Goal: Task Accomplishment & Management: Complete application form

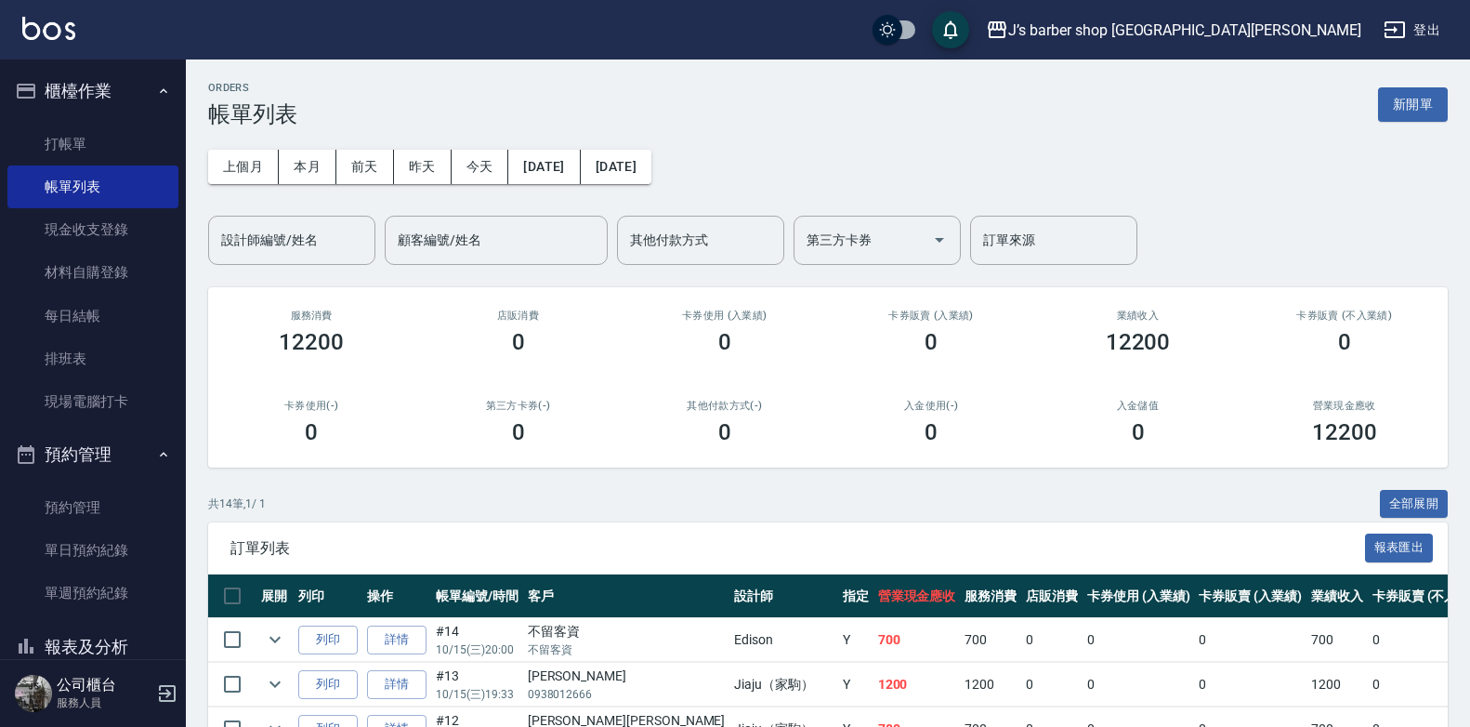
scroll to position [231, 0]
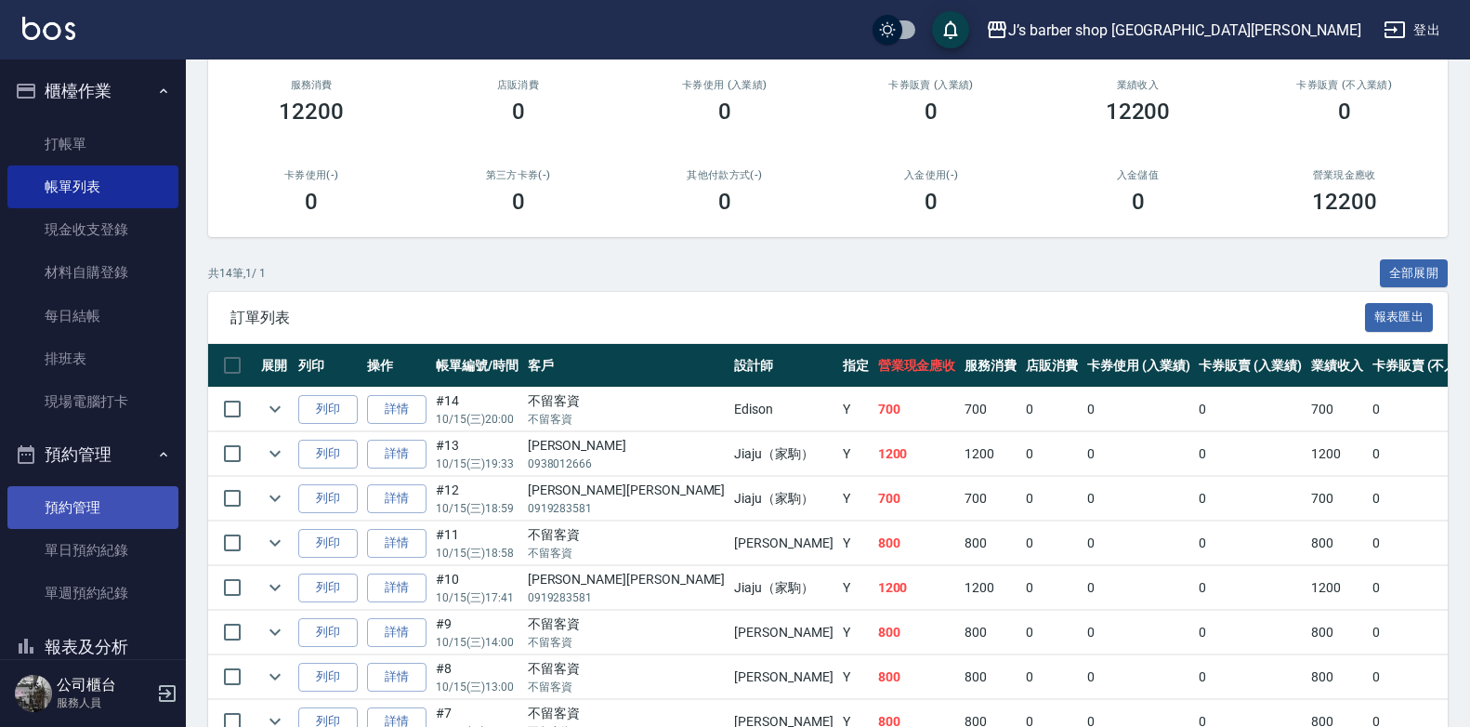
drag, startPoint x: 106, startPoint y: 519, endPoint x: 124, endPoint y: 511, distance: 19.2
click at [106, 519] on link "預約管理" at bounding box center [92, 507] width 171 height 43
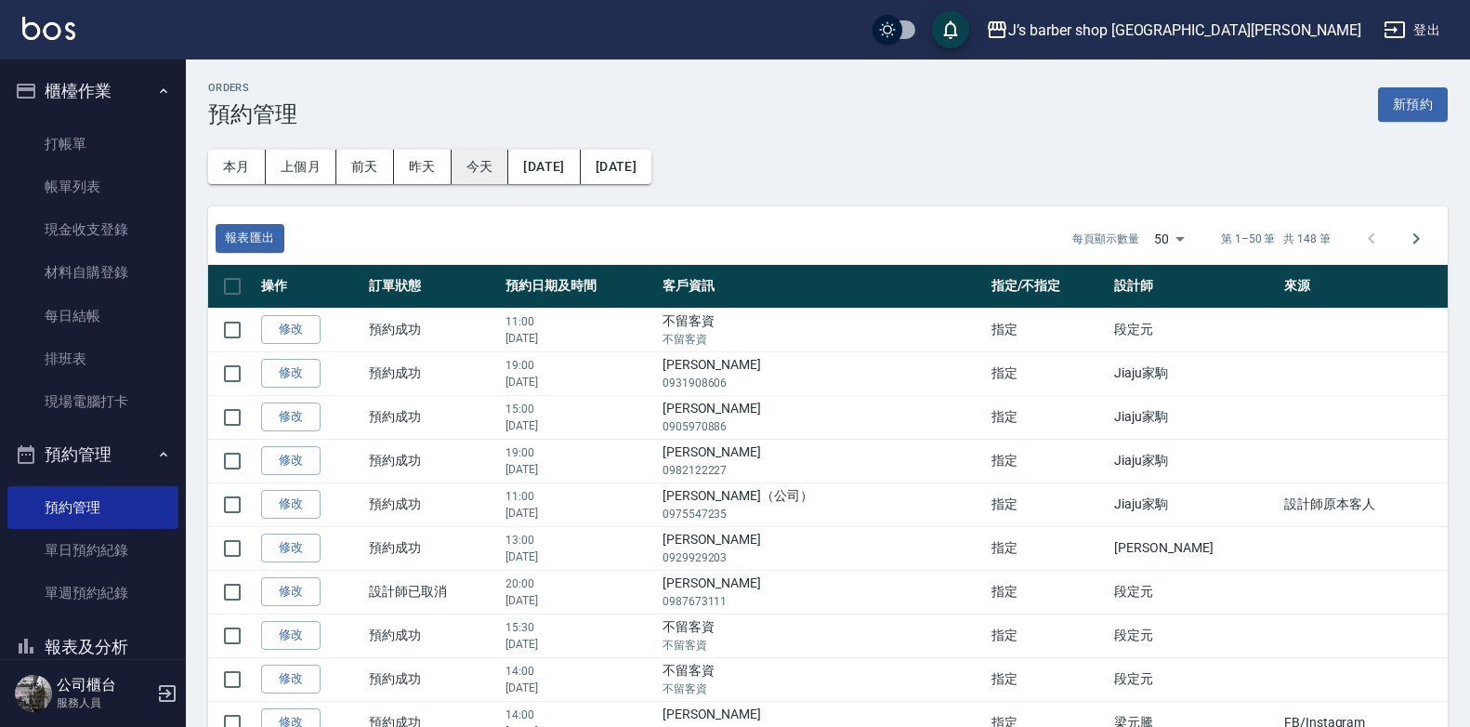
click at [468, 160] on button "今天" at bounding box center [481, 167] width 58 height 34
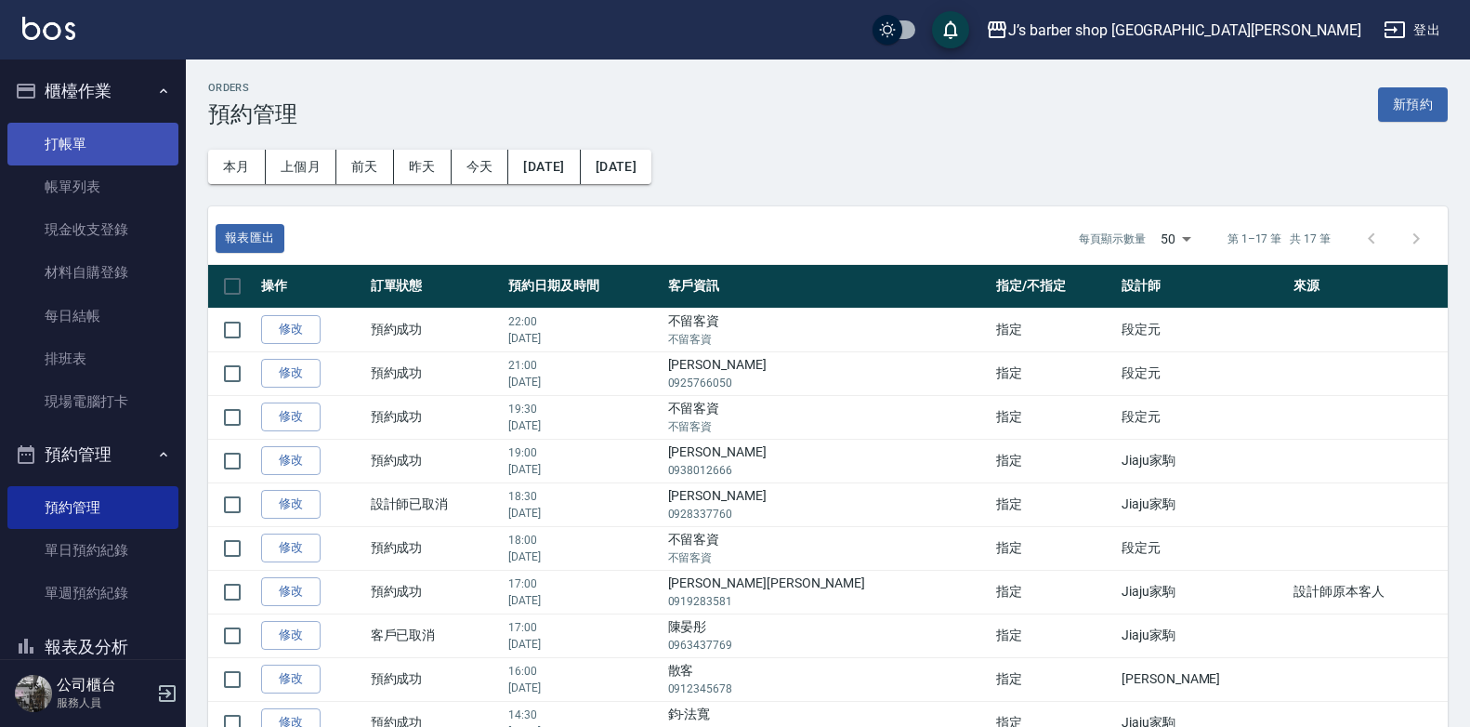
click at [47, 142] on link "打帳單" at bounding box center [92, 144] width 171 height 43
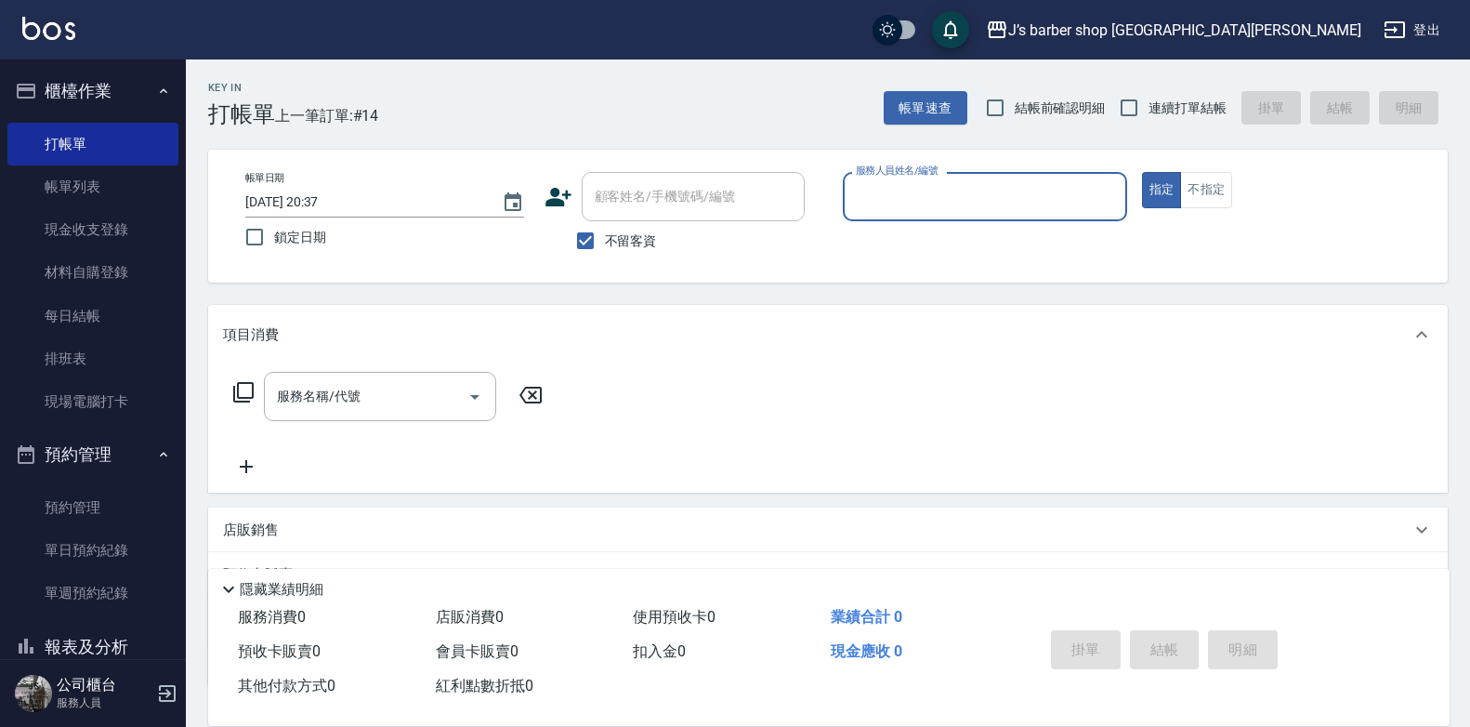
click at [1021, 201] on input "服務人員姓名/編號" at bounding box center [985, 196] width 268 height 33
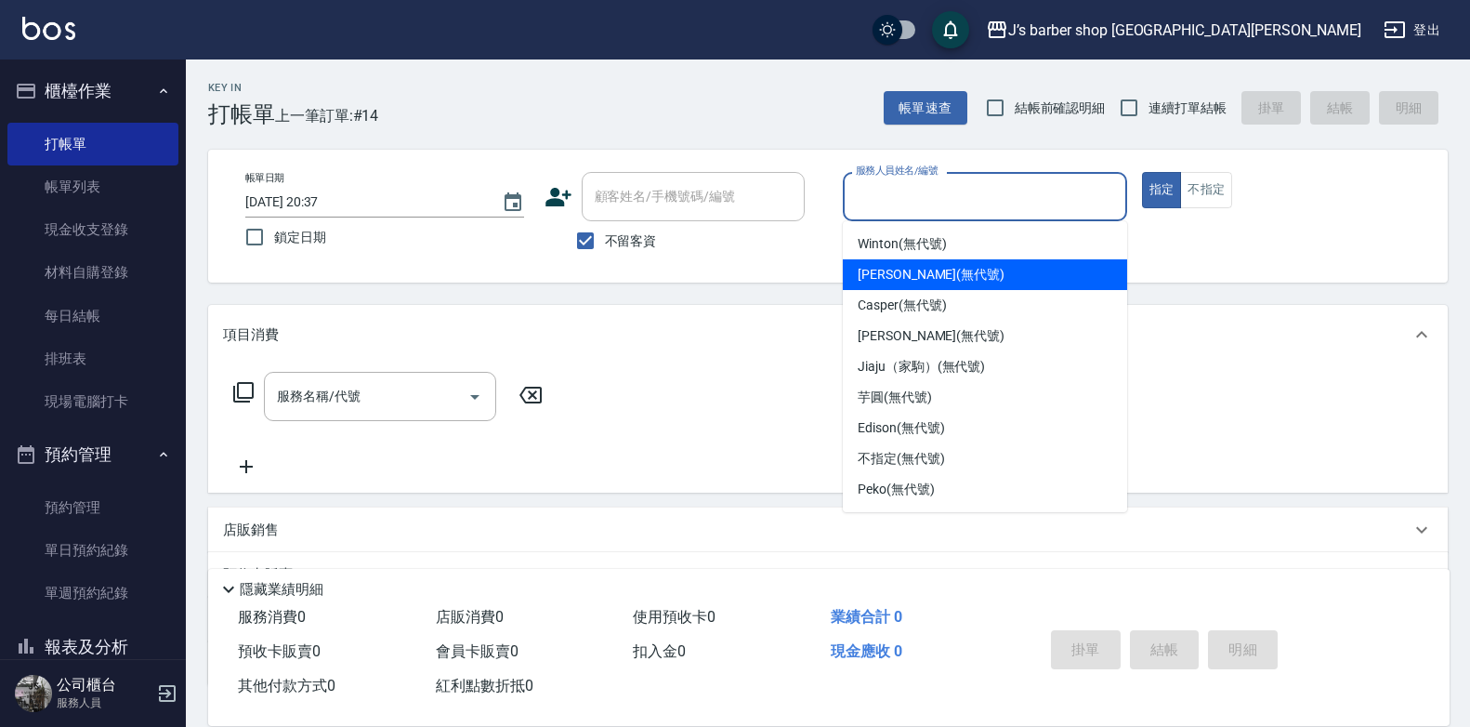
drag, startPoint x: 963, startPoint y: 277, endPoint x: 741, endPoint y: 293, distance: 222.7
click at [963, 276] on div "[PERSON_NAME] (無代號)" at bounding box center [985, 274] width 284 height 31
type input "[PERSON_NAME](無代號)"
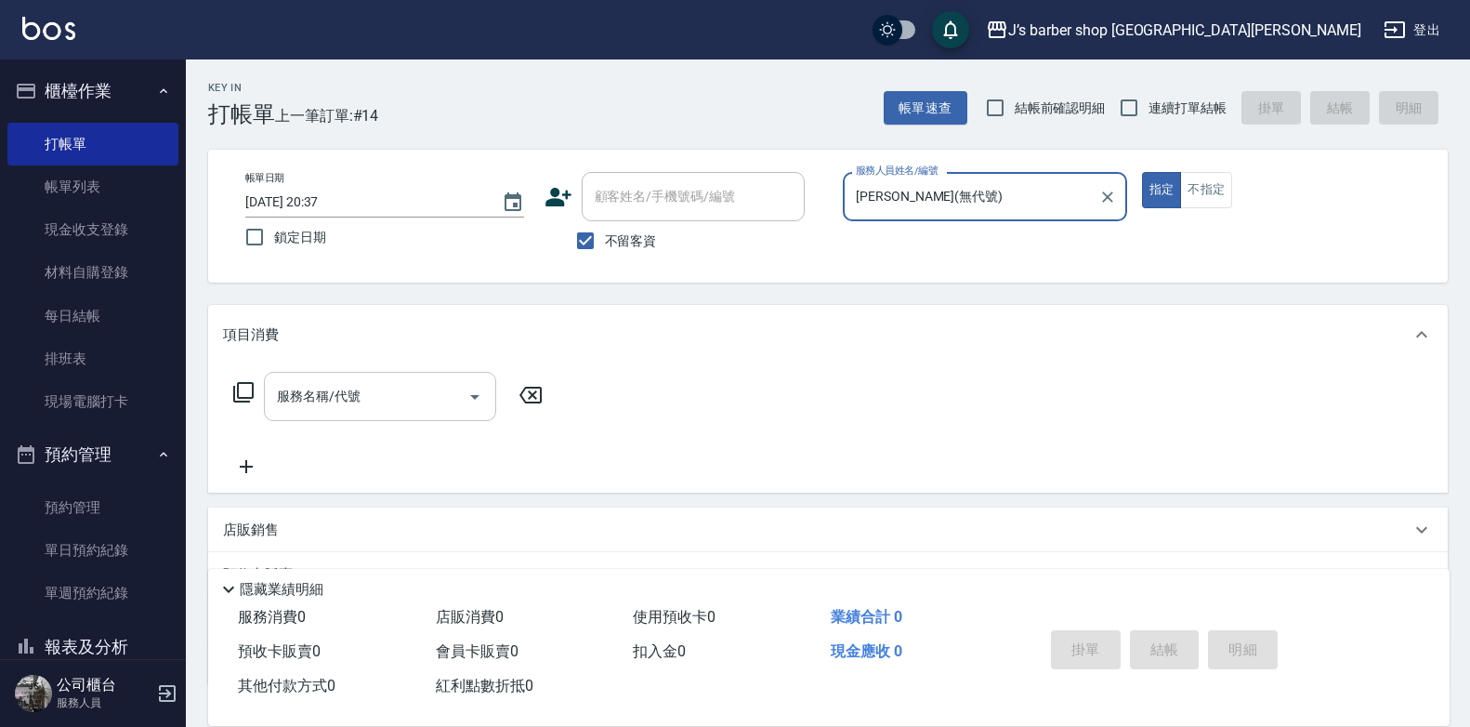
click at [407, 416] on div "服務名稱/代號" at bounding box center [380, 396] width 232 height 49
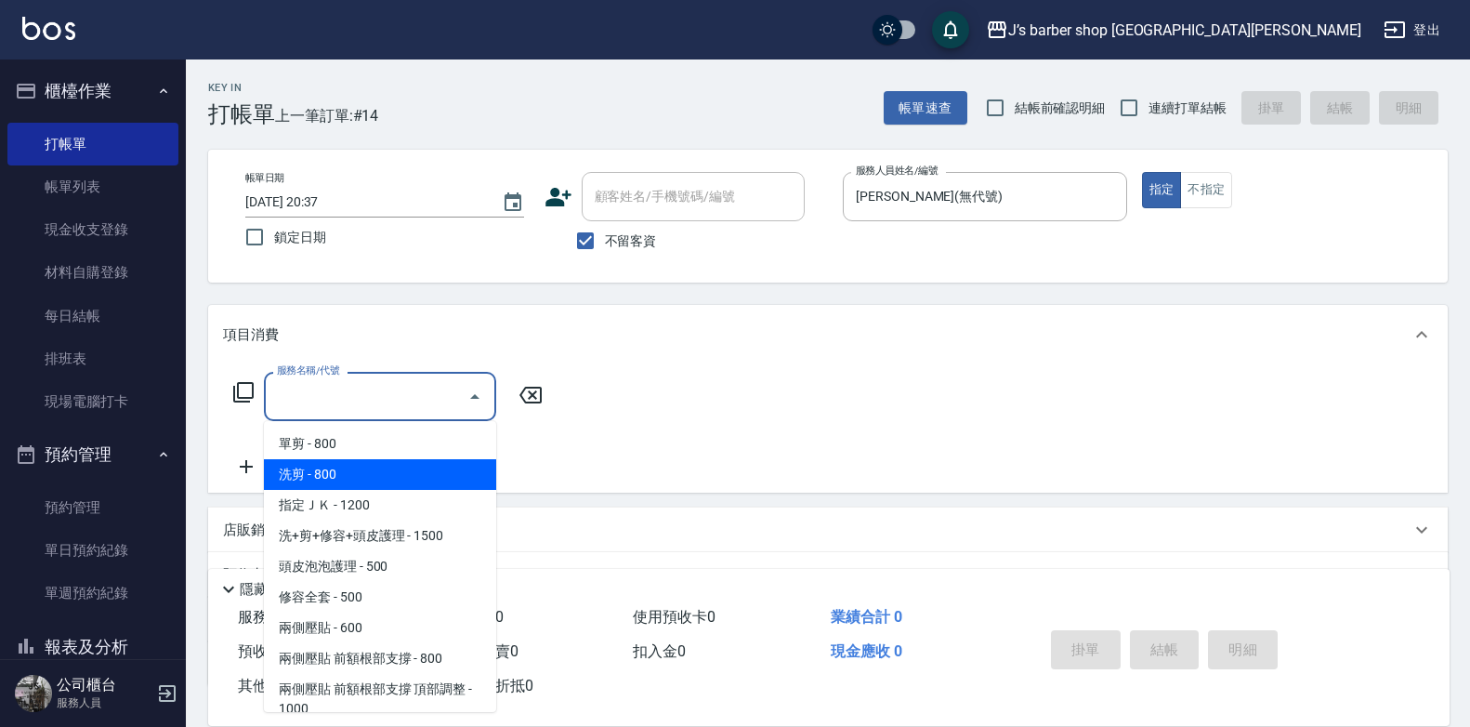
click at [319, 476] on span "洗剪 - 800" at bounding box center [380, 474] width 232 height 31
type input "洗剪(101)"
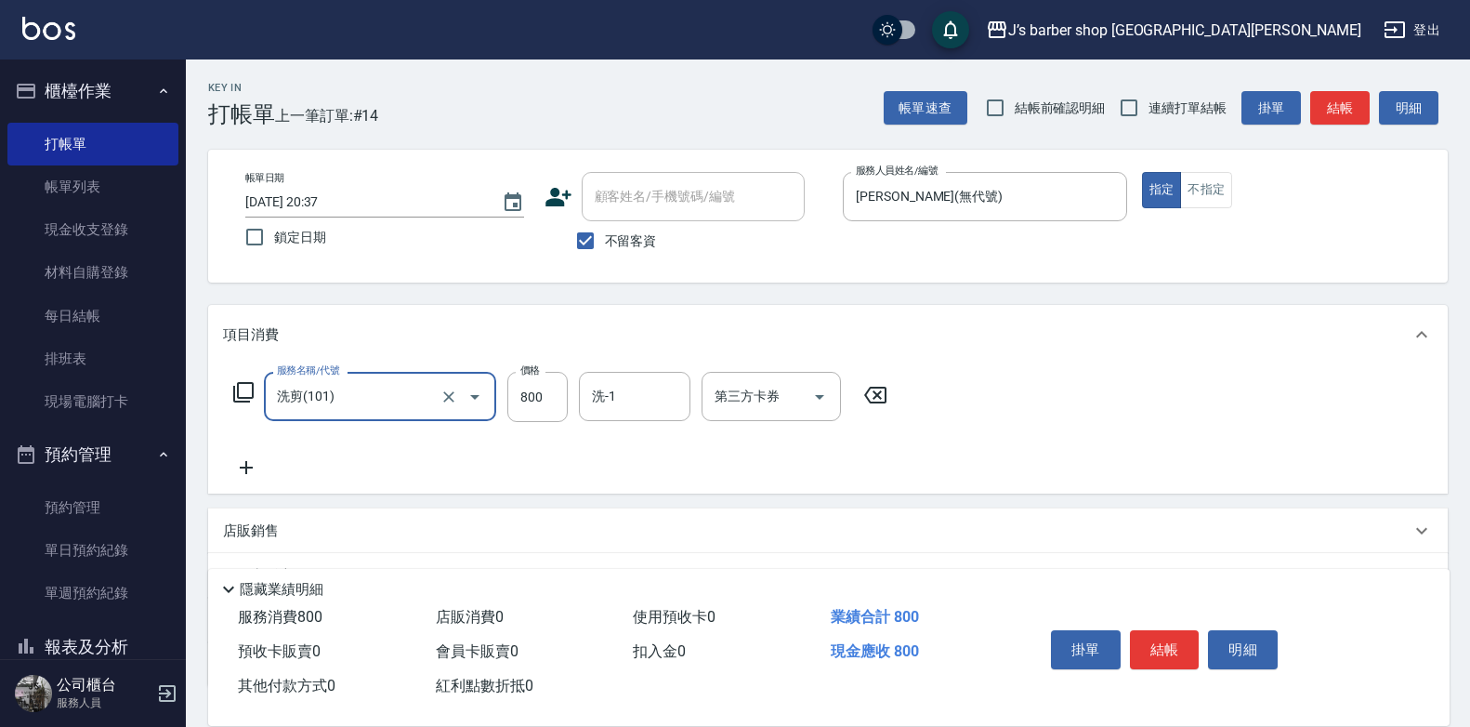
click at [234, 472] on icon at bounding box center [246, 467] width 46 height 22
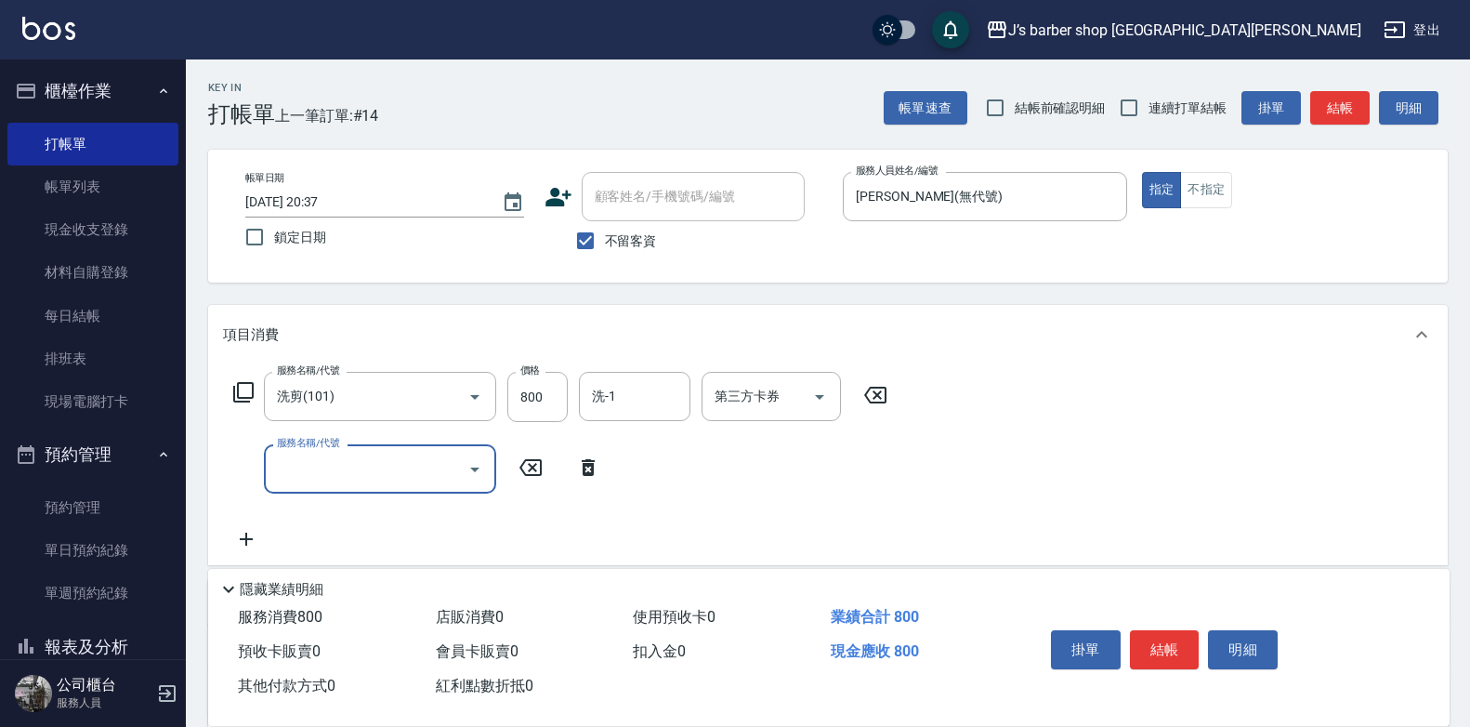
click at [298, 466] on input "服務名稱/代號" at bounding box center [366, 469] width 188 height 33
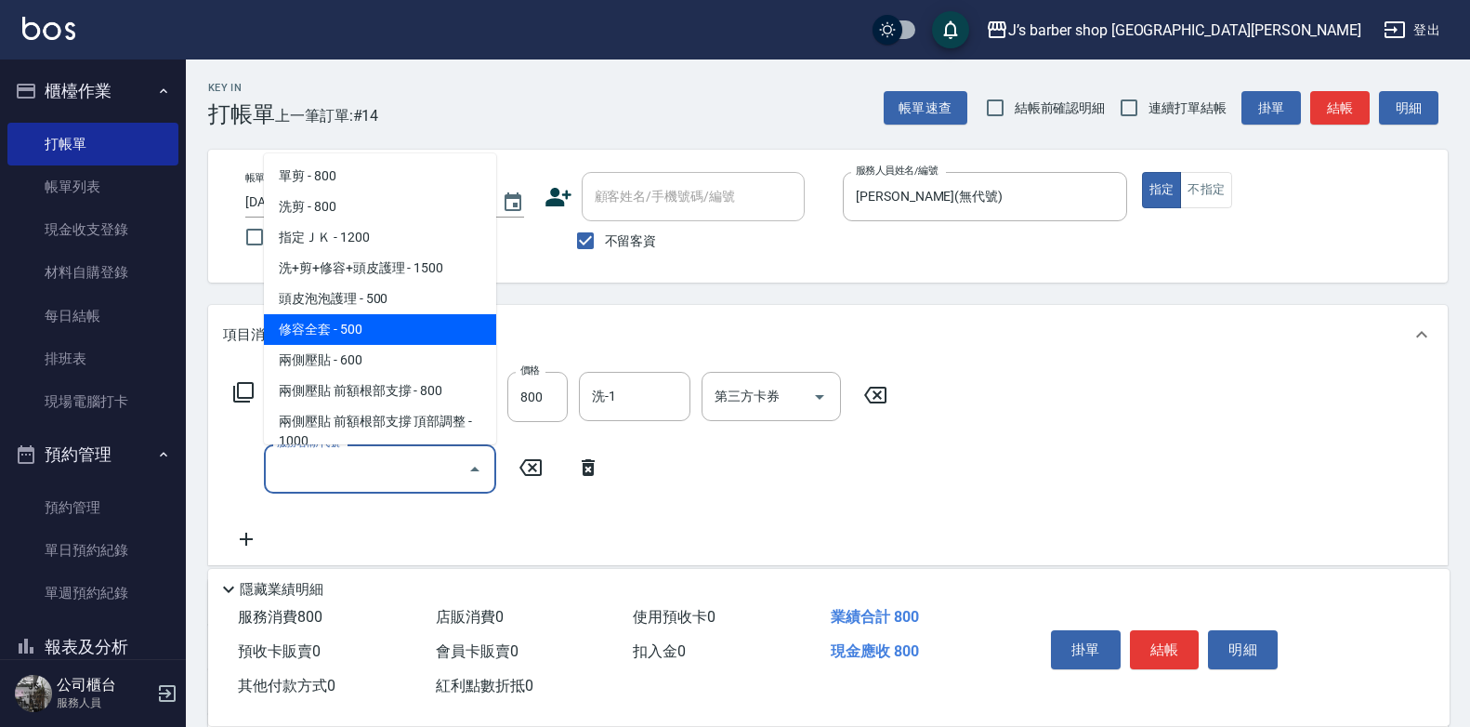
click at [397, 336] on span "修容全套 - 500" at bounding box center [380, 329] width 232 height 31
type input "修容全套(202)"
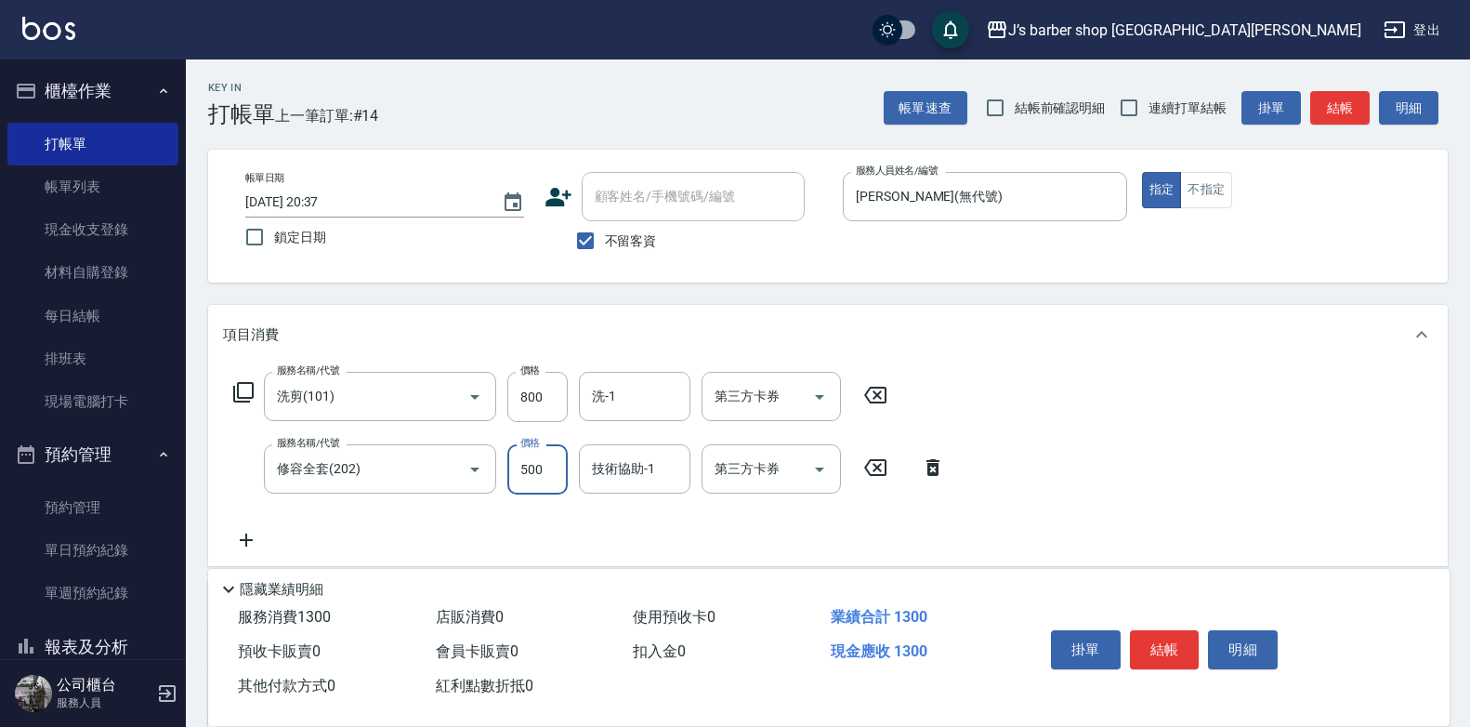
click at [535, 475] on input "500" at bounding box center [537, 469] width 60 height 50
type input "400"
click at [599, 473] on input "技術協助-1" at bounding box center [634, 469] width 95 height 33
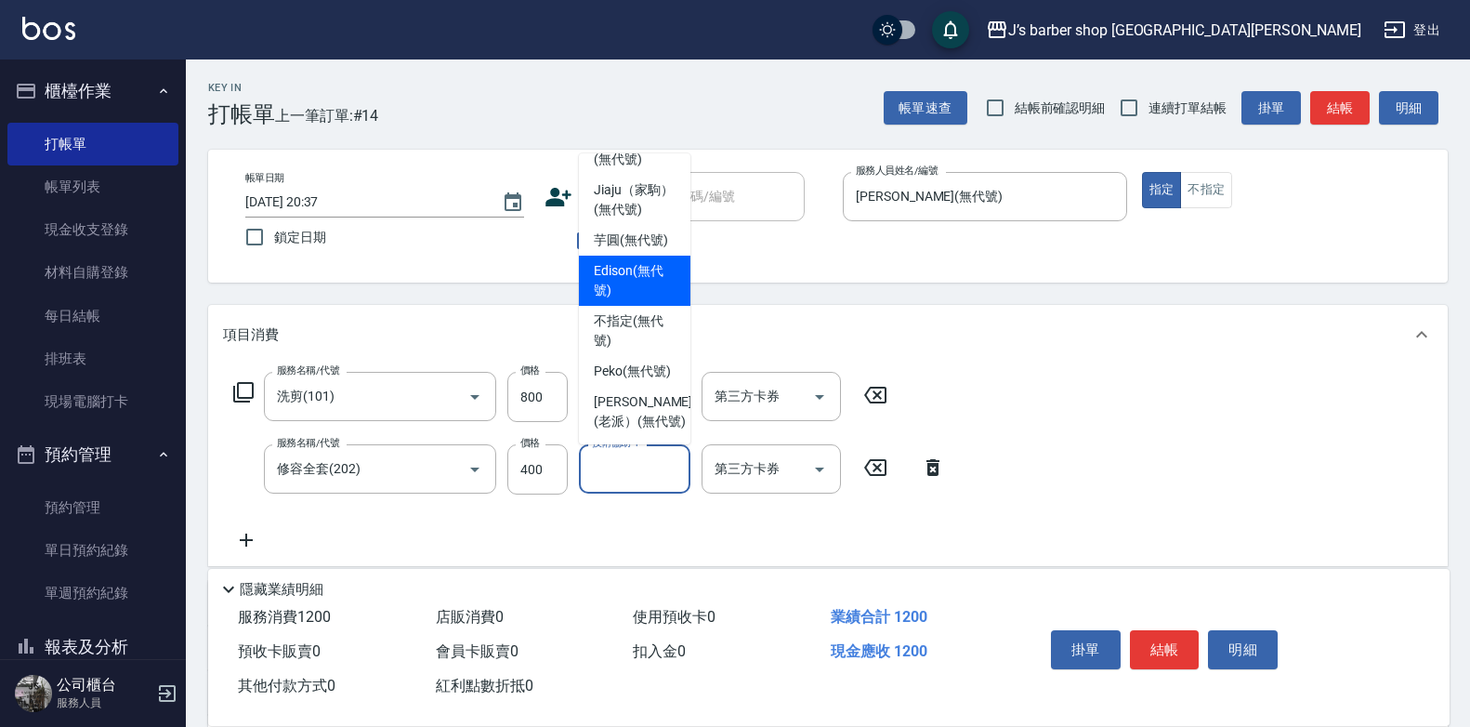
scroll to position [265, 0]
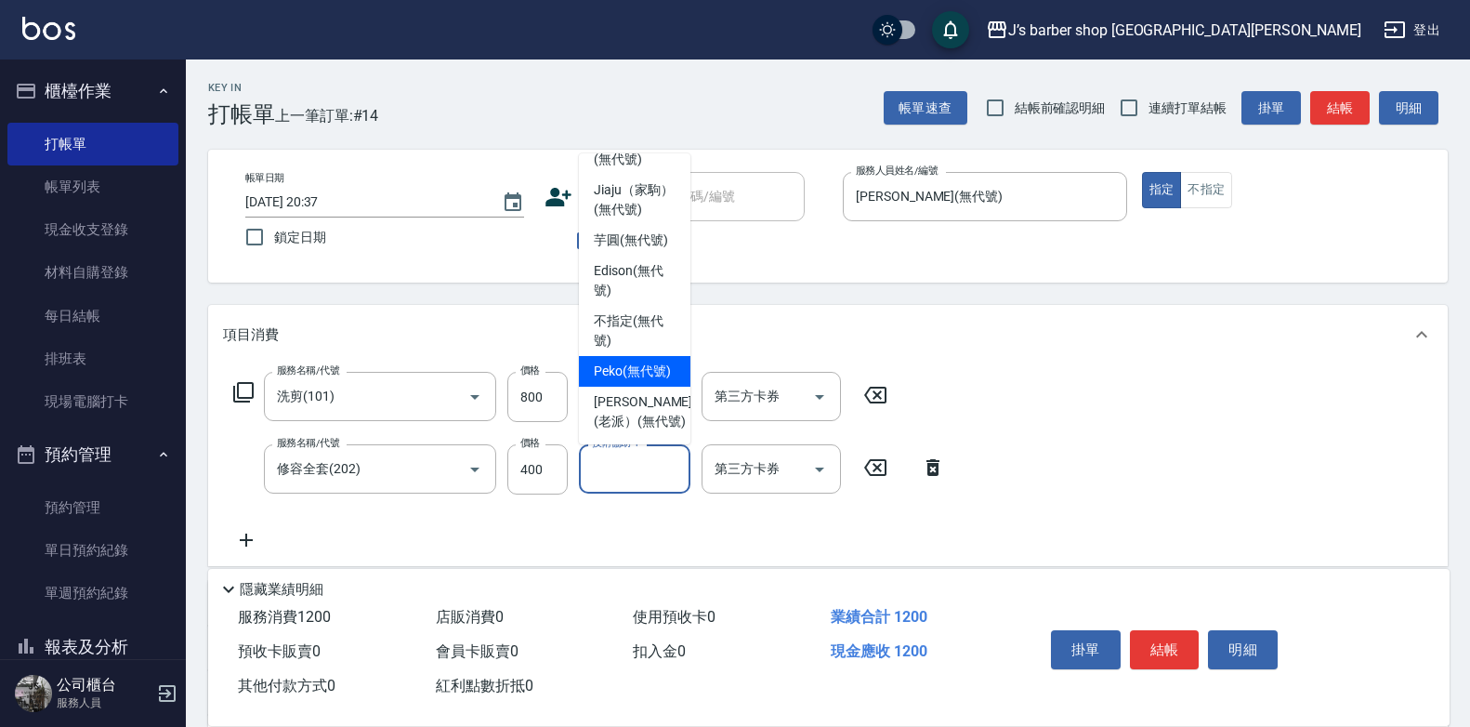
click at [632, 362] on span "Peko (無代號)" at bounding box center [632, 372] width 77 height 20
type input "Peko(無代號)"
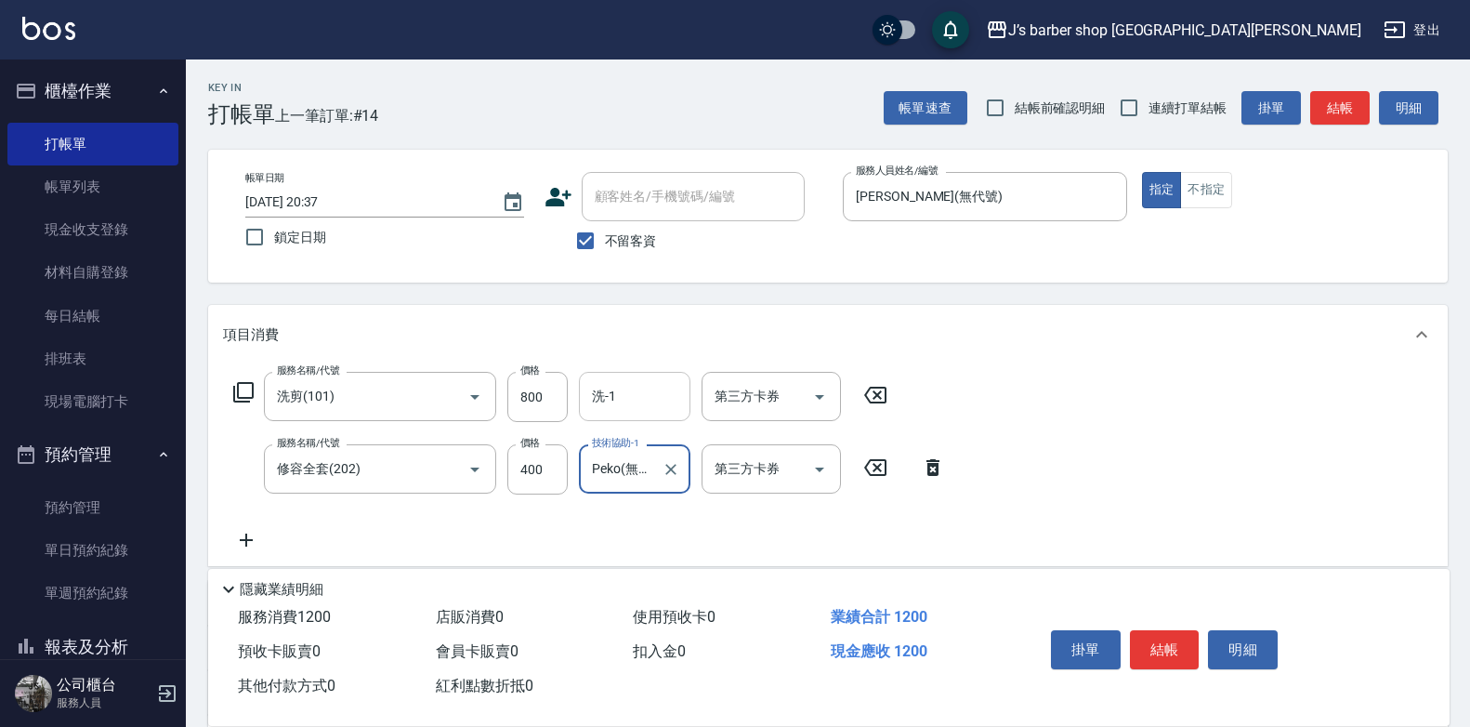
click at [639, 403] on input "洗-1" at bounding box center [634, 396] width 95 height 33
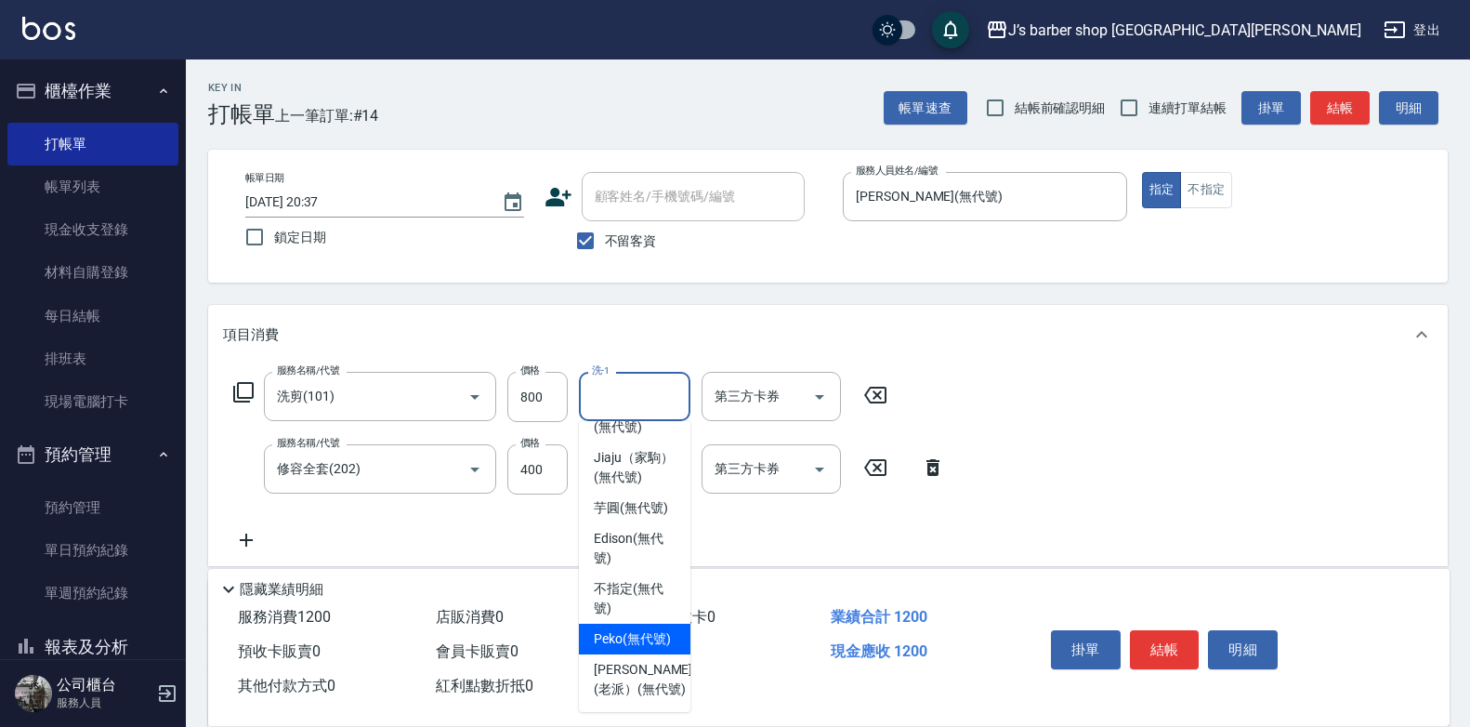
click at [659, 629] on span "Peko (無代號)" at bounding box center [632, 639] width 77 height 20
type input "Peko(無代號)"
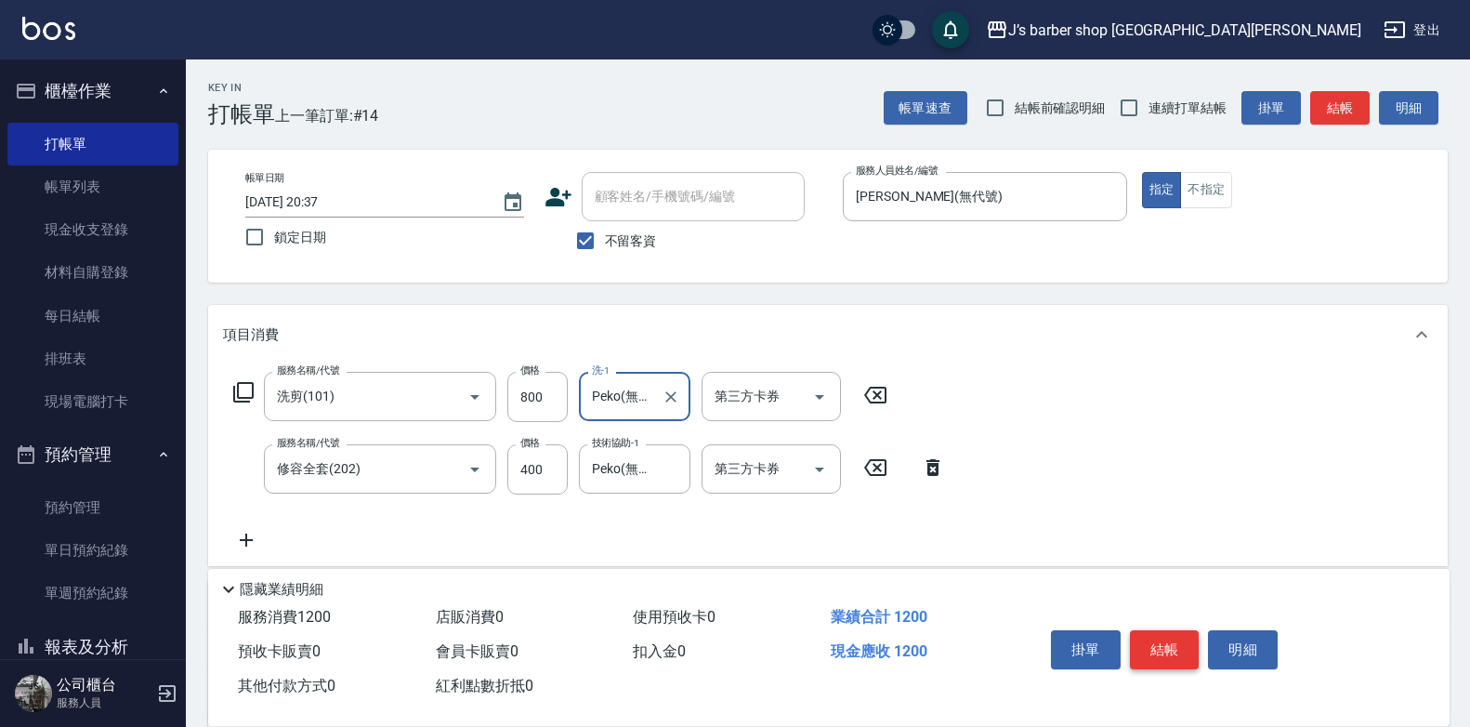
click at [1169, 640] on button "結帳" at bounding box center [1165, 649] width 70 height 39
